Goal: Learn about a topic

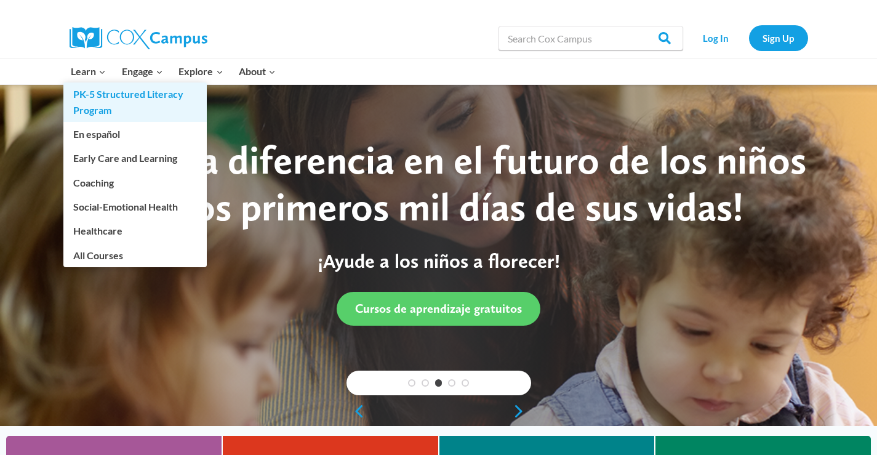
click at [107, 97] on link "PK-5 Structured Literacy Program" at bounding box center [134, 101] width 143 height 39
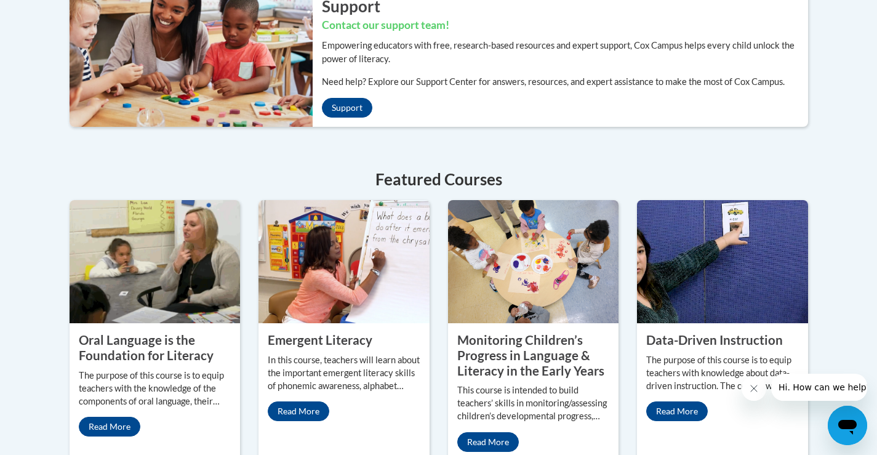
scroll to position [554, 0]
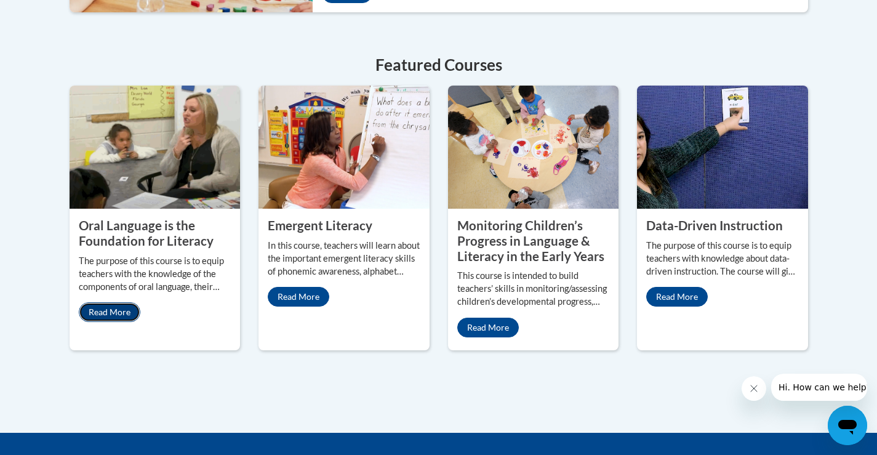
click at [97, 310] on link "Read More" at bounding box center [110, 312] width 62 height 20
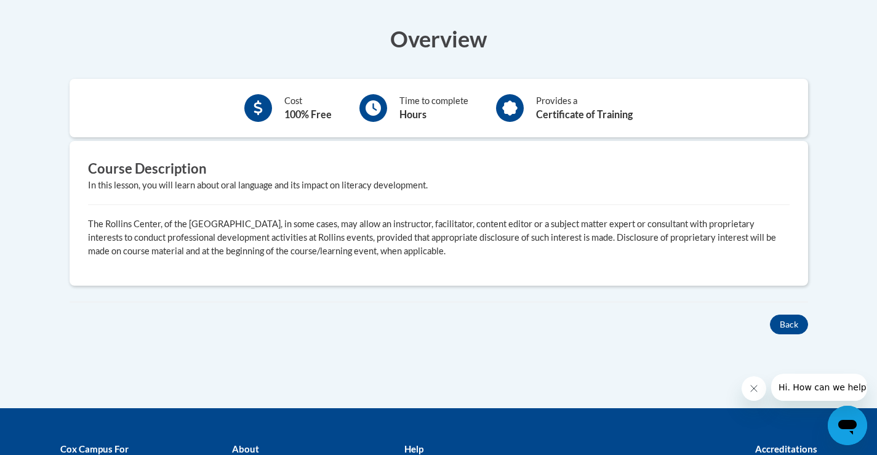
scroll to position [246, 0]
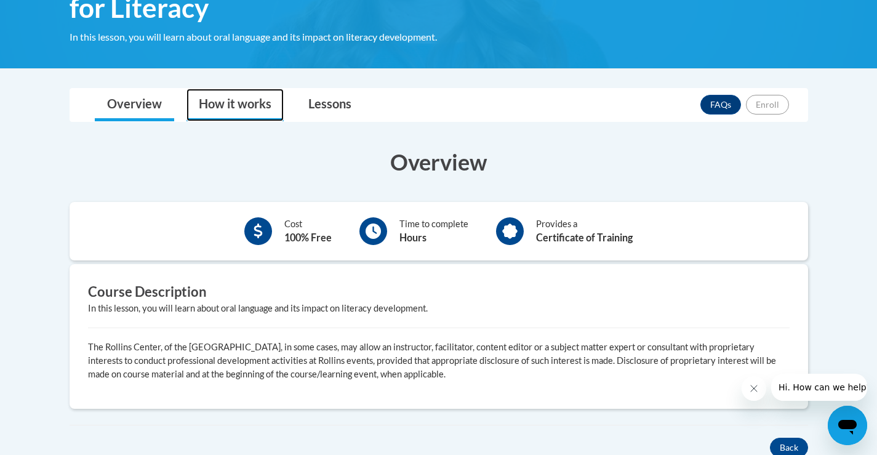
click at [235, 110] on link "How it works" at bounding box center [234, 105] width 97 height 33
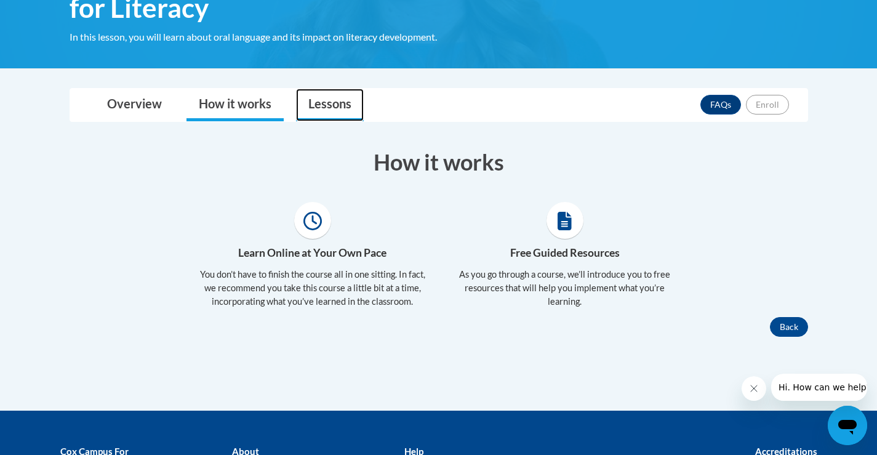
click at [323, 110] on link "Lessons" at bounding box center [330, 105] width 68 height 33
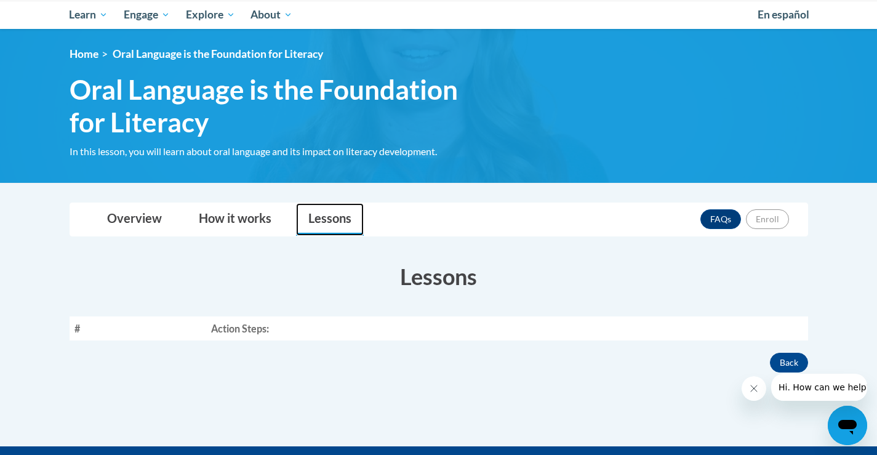
scroll to position [123, 0]
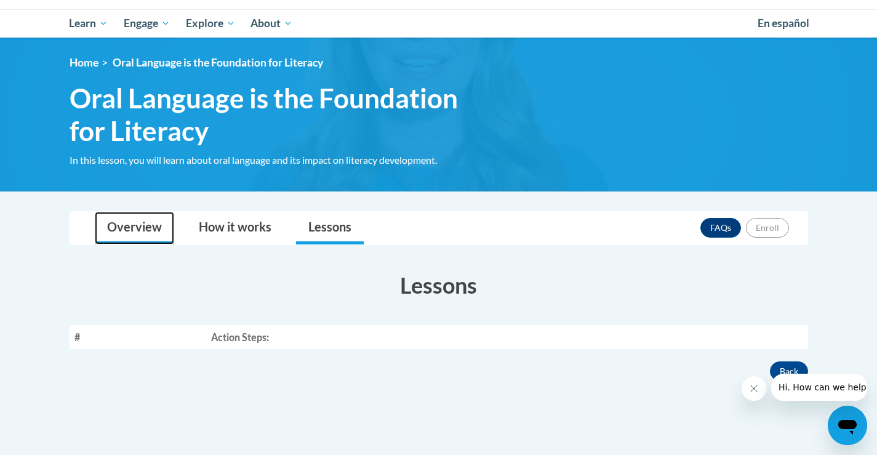
click at [125, 220] on link "Overview" at bounding box center [134, 228] width 79 height 33
